Goal: Information Seeking & Learning: Check status

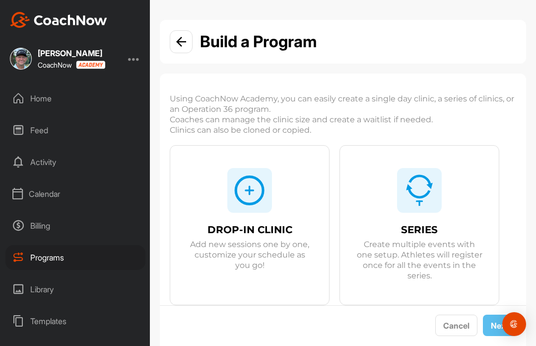
click at [52, 194] on div "Calendar" at bounding box center [75, 193] width 140 height 25
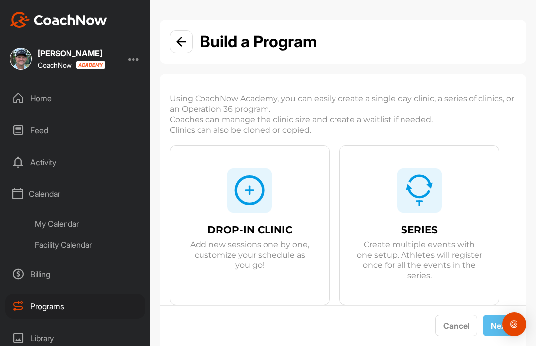
click at [77, 242] on div "Facility Calendar" at bounding box center [87, 244] width 118 height 21
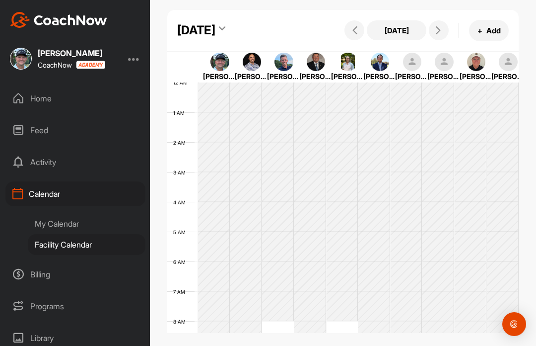
scroll to position [172, 0]
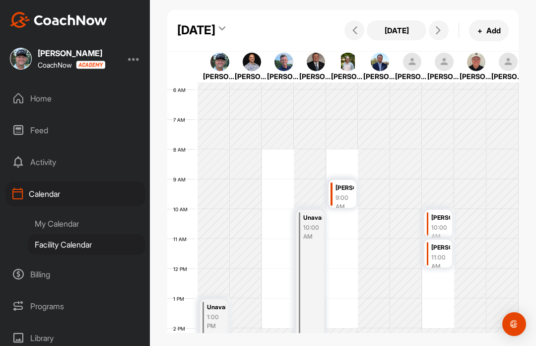
click at [439, 26] on icon at bounding box center [439, 30] width 8 height 8
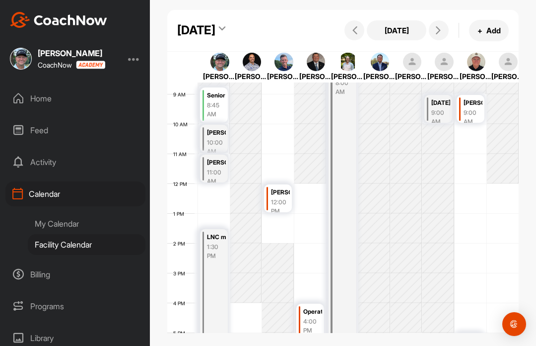
scroll to position [263, 0]
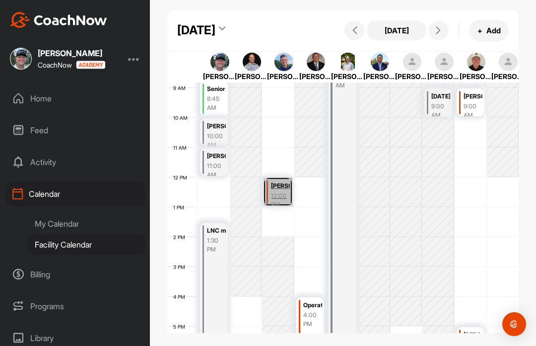
click at [284, 187] on link "[PERSON_NAME] Duck 12:00 PM" at bounding box center [278, 191] width 30 height 29
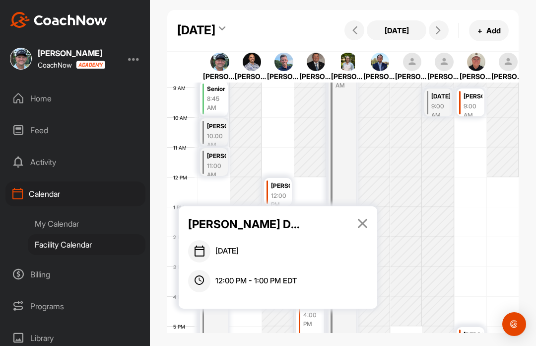
click at [359, 218] on icon at bounding box center [362, 223] width 11 height 11
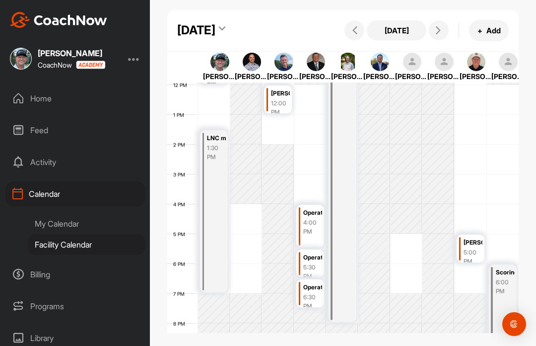
scroll to position [357, 0]
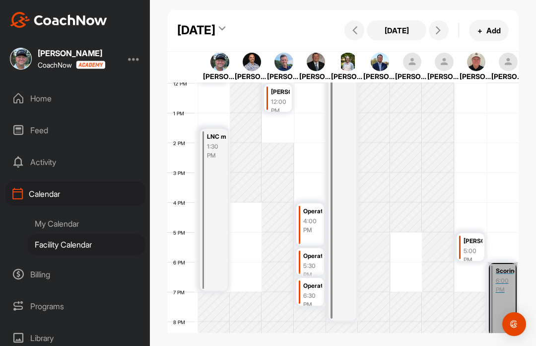
click at [506, 278] on link "Scoring Method 6:00 PM" at bounding box center [503, 299] width 30 height 74
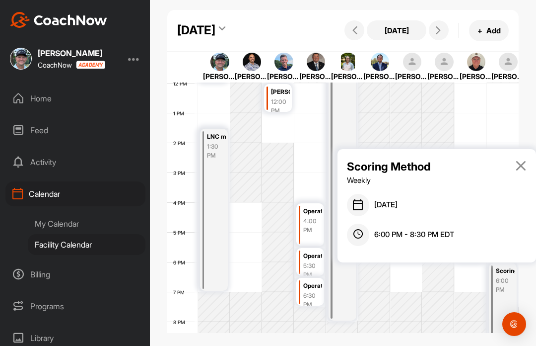
click at [517, 160] on icon at bounding box center [520, 165] width 11 height 11
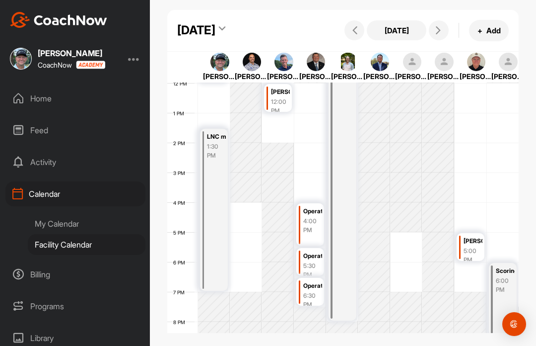
click at [438, 28] on icon at bounding box center [439, 30] width 8 height 8
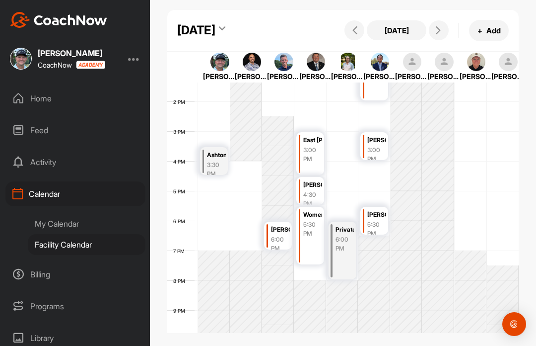
scroll to position [399, 0]
click at [282, 226] on link "[PERSON_NAME] 6:00 PM" at bounding box center [278, 233] width 30 height 29
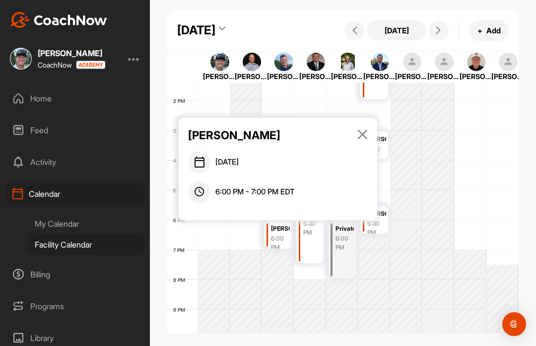
click at [365, 132] on icon at bounding box center [362, 134] width 11 height 11
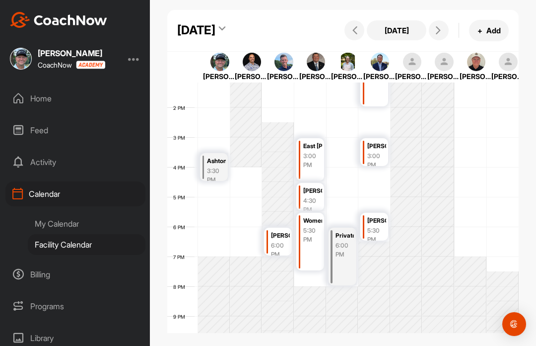
scroll to position [393, 0]
click at [316, 150] on link "East [PERSON_NAME] High 3:00 PM" at bounding box center [310, 159] width 30 height 44
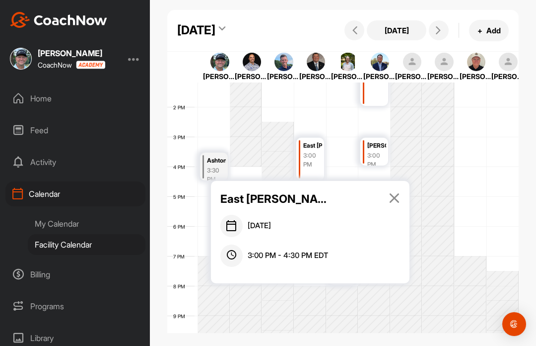
click at [394, 192] on icon at bounding box center [394, 197] width 11 height 11
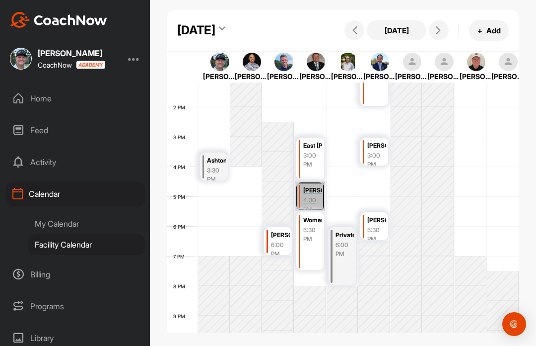
click at [313, 190] on link "[PERSON_NAME] 4:30 PM" at bounding box center [310, 195] width 30 height 29
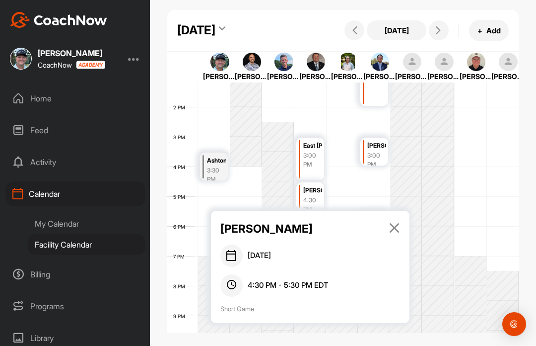
click at [392, 222] on icon at bounding box center [394, 227] width 11 height 11
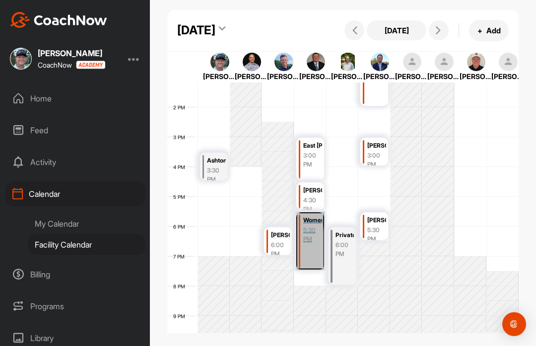
click at [311, 228] on link "Women On 5:30 PM" at bounding box center [310, 240] width 30 height 59
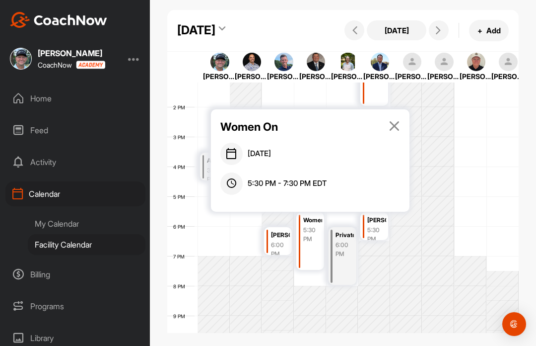
click at [394, 123] on icon at bounding box center [394, 125] width 11 height 11
